Goal: Information Seeking & Learning: Learn about a topic

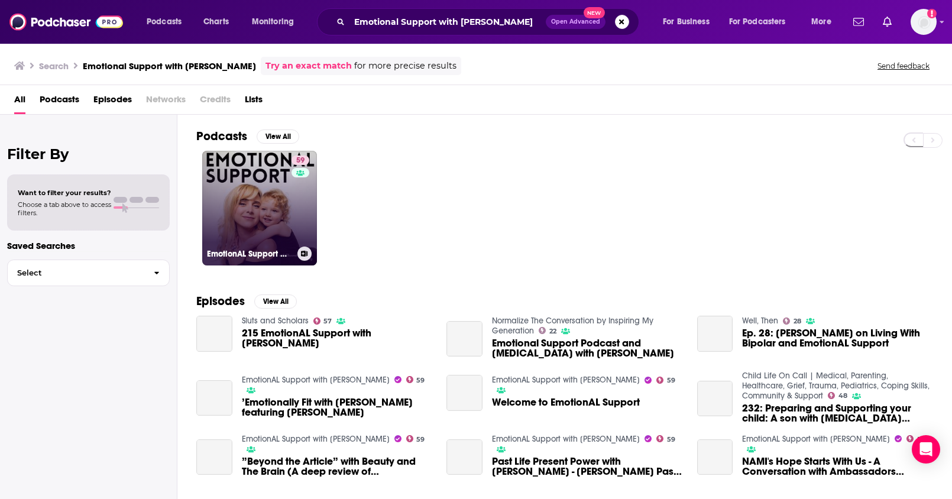
click at [258, 204] on link "59 EmotionAL Support with [PERSON_NAME]" at bounding box center [259, 208] width 115 height 115
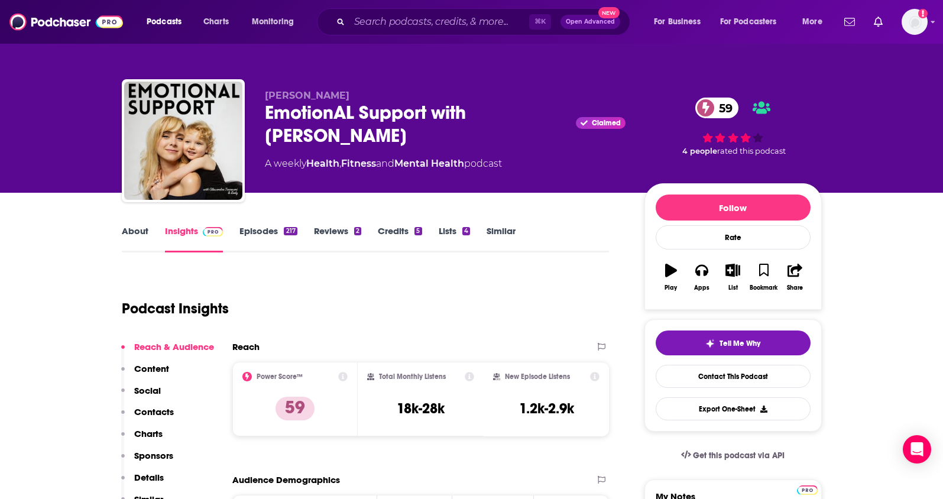
drag, startPoint x: 466, startPoint y: 141, endPoint x: 256, endPoint y: 119, distance: 211.6
click at [256, 119] on div "[PERSON_NAME] EmotionAL Support with [PERSON_NAME] Claimed 59 A weekly Health ,…" at bounding box center [472, 143] width 700 height 128
copy h2 "EmotionAL Support with [PERSON_NAME]"
